Goal: Task Accomplishment & Management: Manage account settings

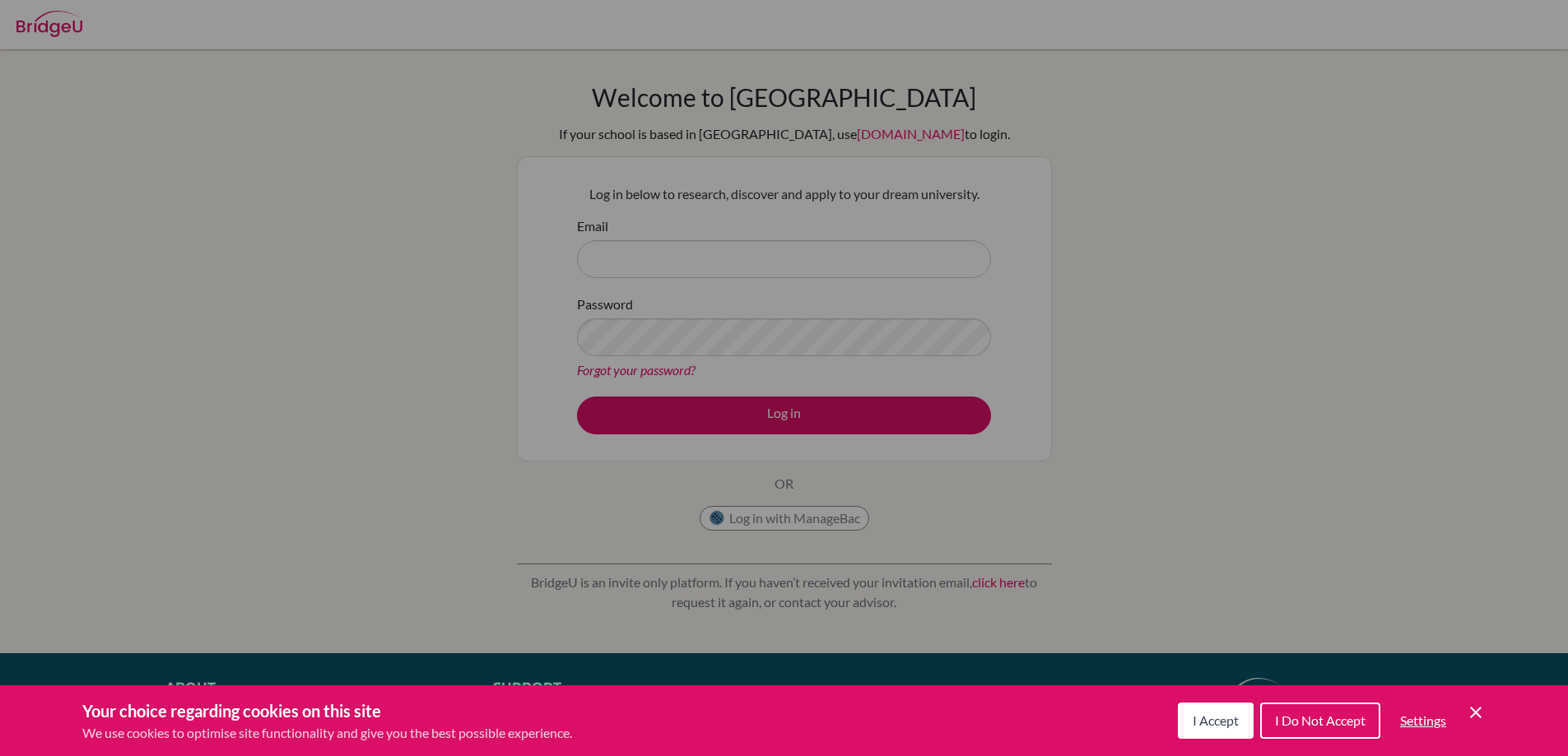
click at [1470, 709] on icon "Cookie Control Close Icon" at bounding box center [1476, 712] width 20 height 20
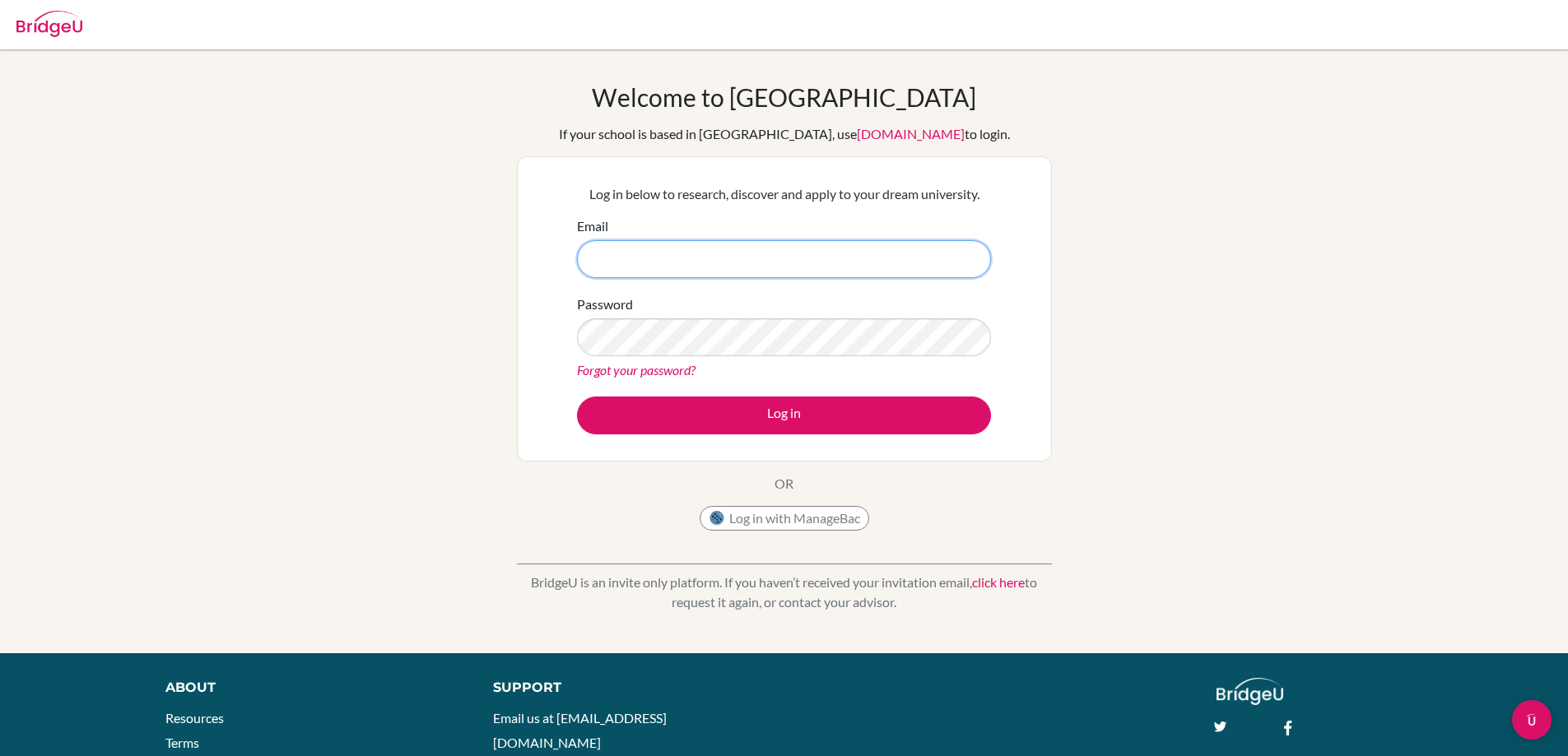
click at [702, 243] on input "Email" at bounding box center [784, 259] width 414 height 38
type input "batitgel900@gmail.com"
click at [682, 379] on div "Forgot your password?" at bounding box center [784, 370] width 414 height 20
click at [669, 379] on div "Forgot your password?" at bounding box center [784, 370] width 414 height 20
click at [661, 375] on link "Forgot your password?" at bounding box center [636, 370] width 118 height 16
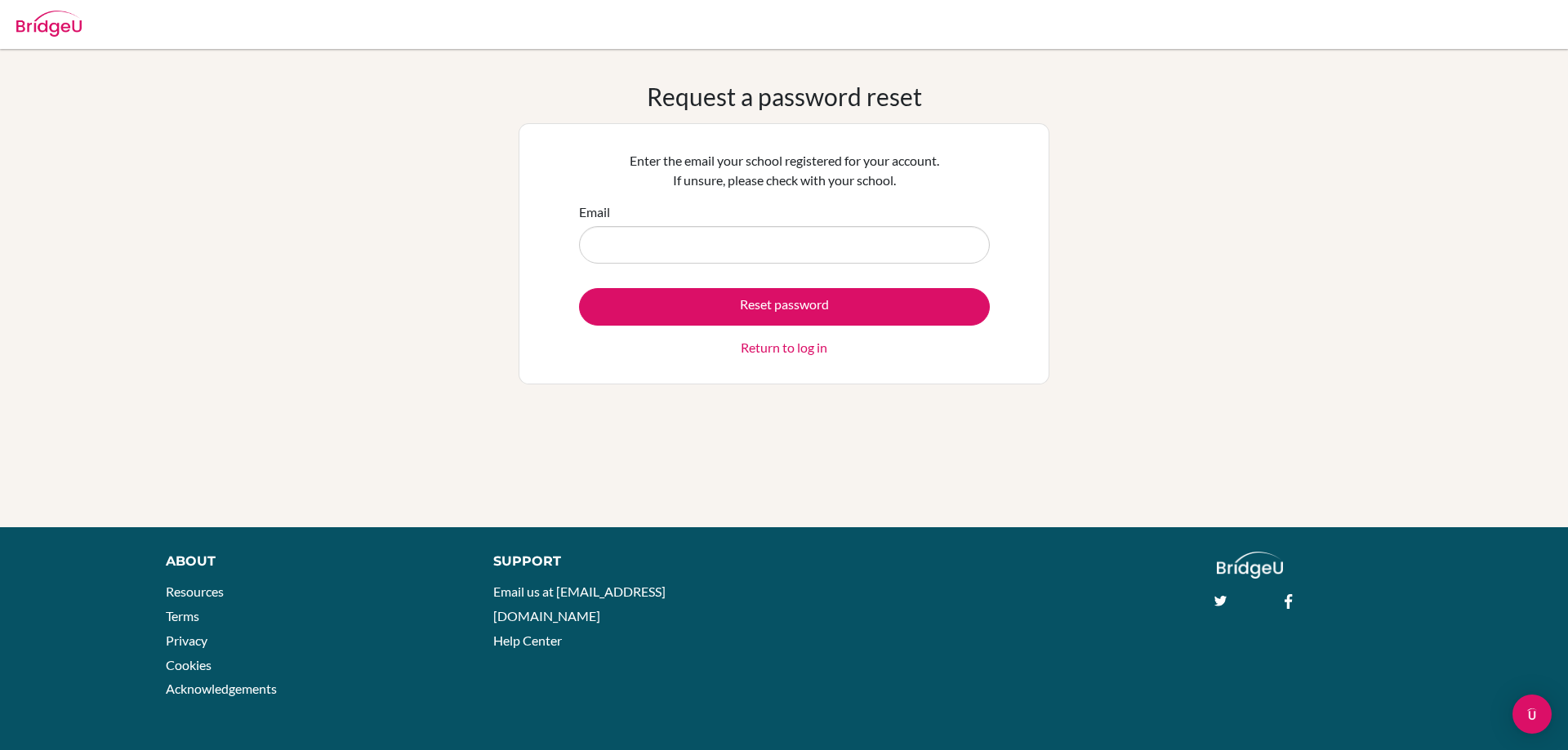
drag, startPoint x: 715, startPoint y: 247, endPoint x: 721, endPoint y: 253, distance: 8.5
click at [715, 247] on input "Email" at bounding box center [784, 245] width 411 height 38
type input "b"
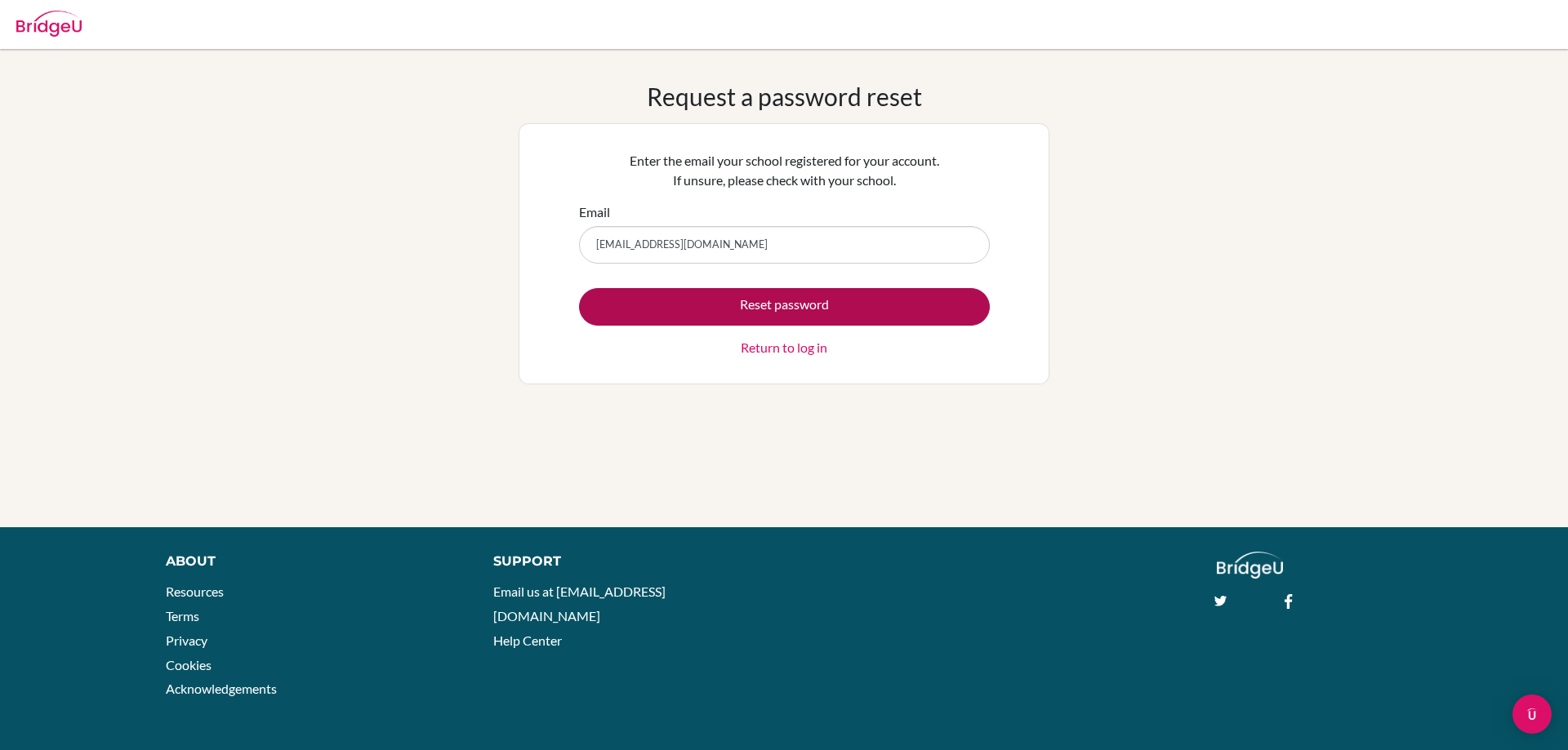
type input "batitgel900@gmail.com"
click at [815, 289] on button "Reset password" at bounding box center [784, 307] width 411 height 38
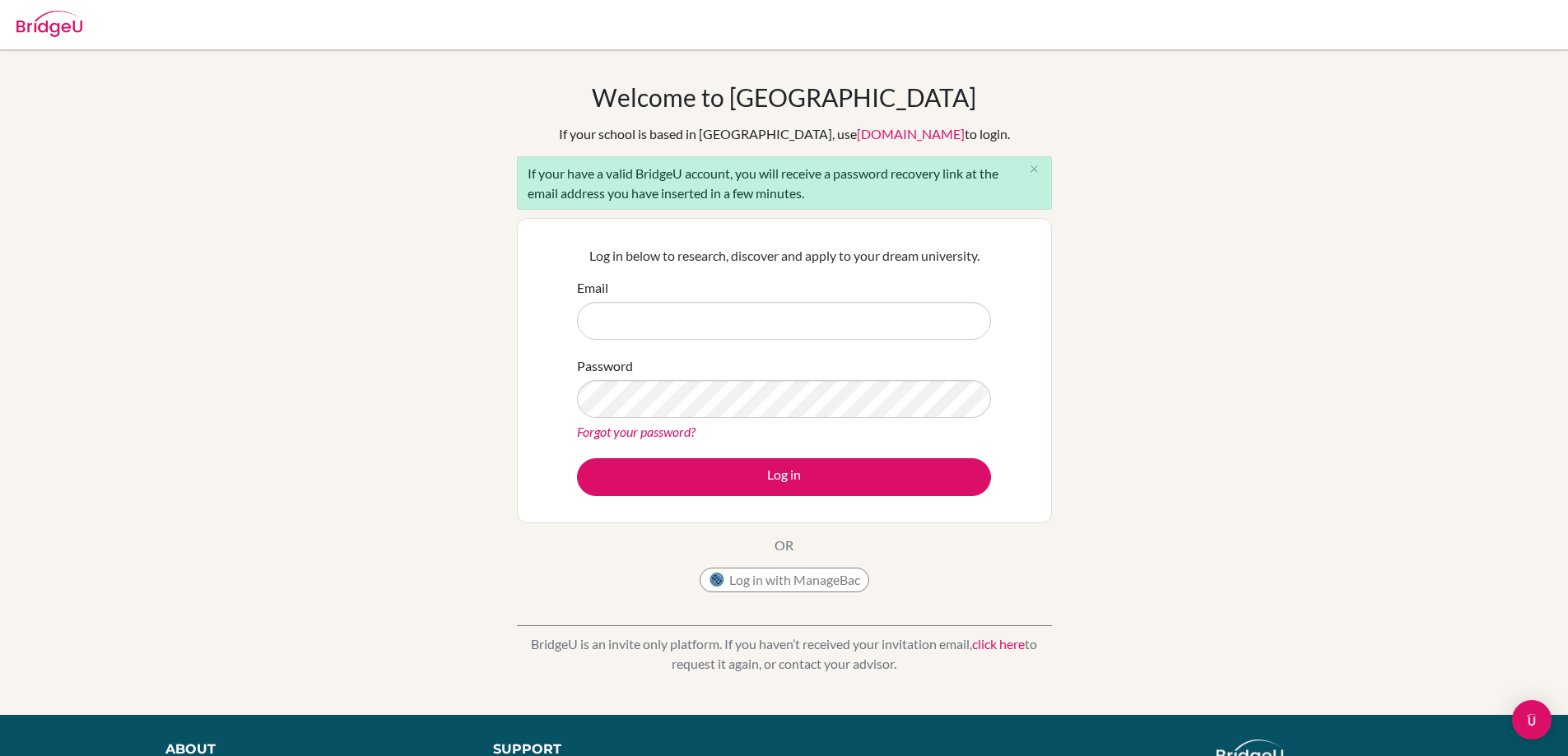
click at [714, 324] on input "Email" at bounding box center [784, 321] width 414 height 38
